Goal: Browse casually

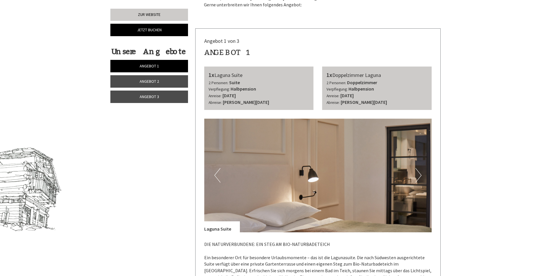
scroll to position [261, 0]
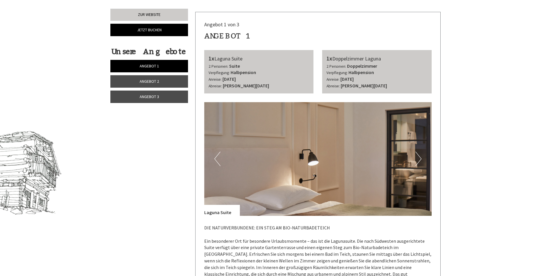
click at [420, 159] on button "Next" at bounding box center [419, 159] width 6 height 14
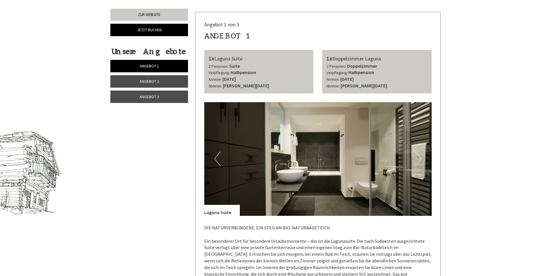
click at [421, 159] on button "Next" at bounding box center [419, 159] width 6 height 14
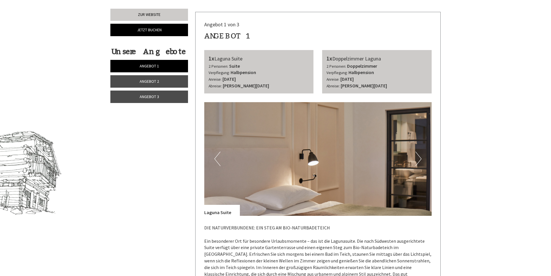
scroll to position [319, 0]
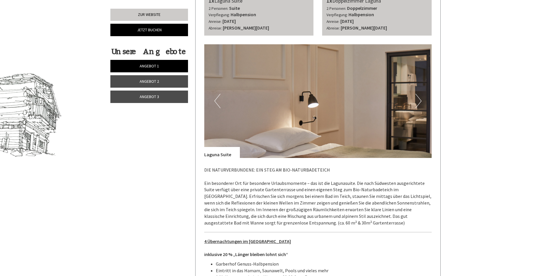
click at [422, 99] on img at bounding box center [318, 101] width 228 height 114
click at [420, 101] on button "Next" at bounding box center [419, 101] width 6 height 14
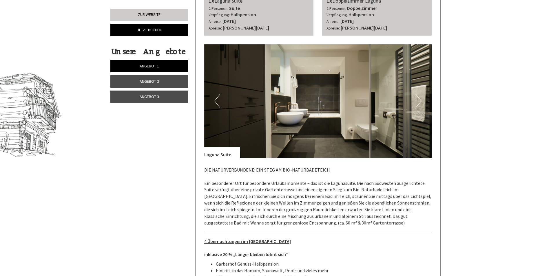
scroll to position [493, 0]
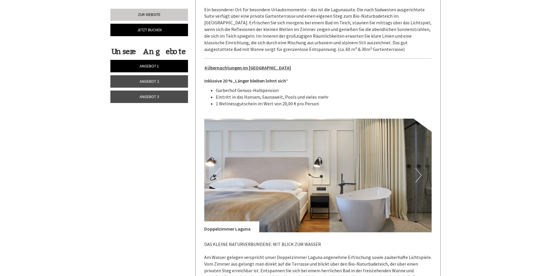
click at [420, 175] on button "Next" at bounding box center [419, 175] width 6 height 14
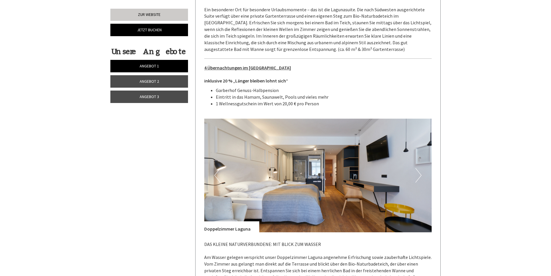
click at [420, 175] on button "Next" at bounding box center [419, 175] width 6 height 14
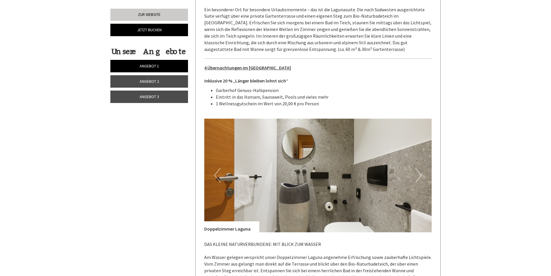
click at [420, 175] on button "Next" at bounding box center [419, 175] width 6 height 14
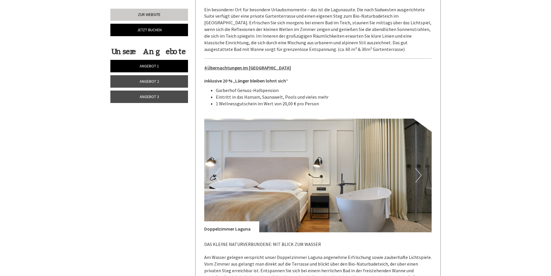
click at [420, 175] on button "Next" at bounding box center [419, 175] width 6 height 14
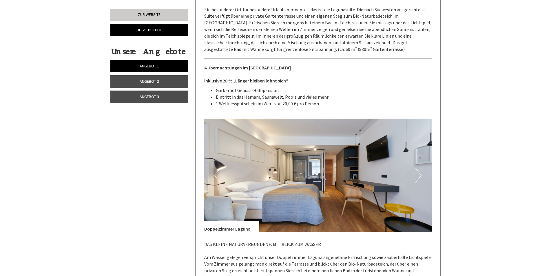
click at [420, 175] on button "Next" at bounding box center [419, 175] width 6 height 14
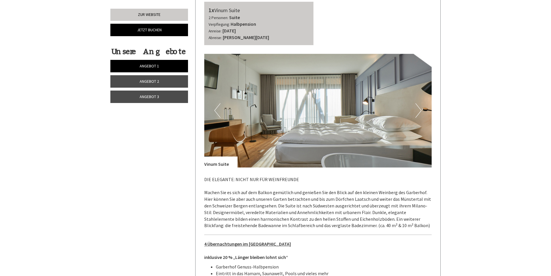
scroll to position [1043, 0]
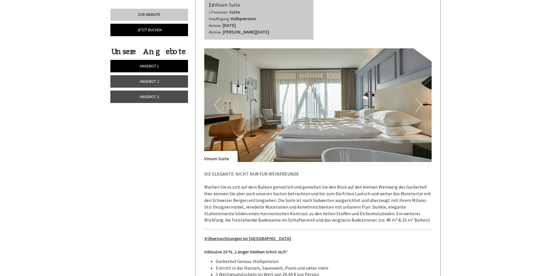
click at [420, 98] on button "Next" at bounding box center [419, 105] width 6 height 14
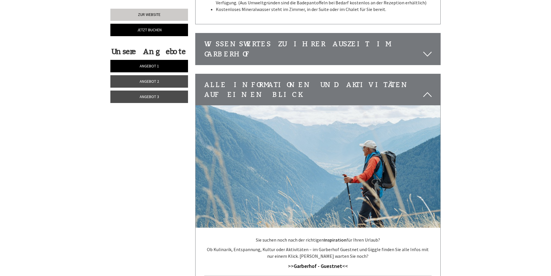
scroll to position [2579, 0]
